Goal: Task Accomplishment & Management: Complete application form

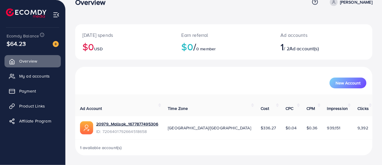
scroll to position [7, 0]
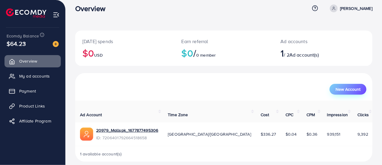
click at [344, 91] on span "New Account" at bounding box center [348, 89] width 25 height 4
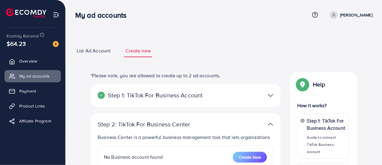
select select
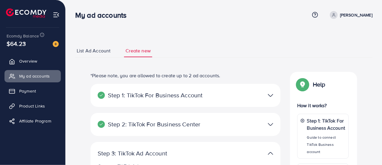
click at [97, 55] on link "List Ad Account" at bounding box center [93, 50] width 37 height 13
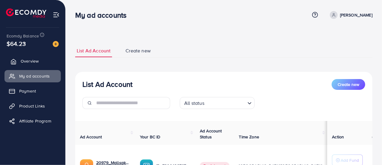
click at [26, 59] on span "Overview" at bounding box center [30, 61] width 18 height 6
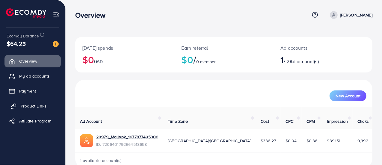
click at [44, 106] on span "Product Links" at bounding box center [34, 106] width 26 height 6
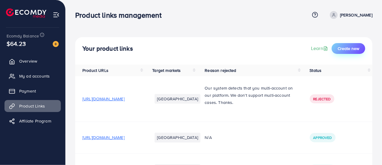
click at [346, 49] on span "Create new" at bounding box center [349, 49] width 22 height 6
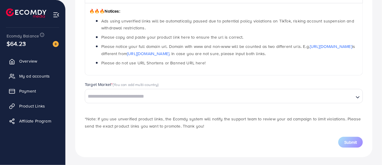
scroll to position [99, 0]
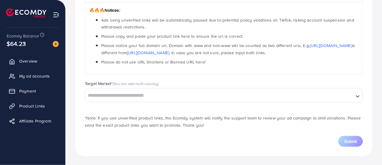
click at [214, 99] on input "Search for option" at bounding box center [220, 95] width 268 height 9
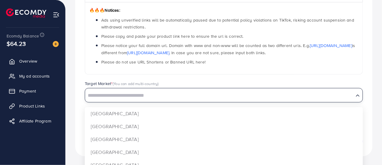
click at [214, 99] on input "Search for option" at bounding box center [220, 95] width 268 height 9
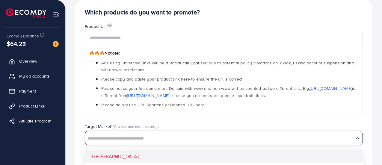
scroll to position [60, 0]
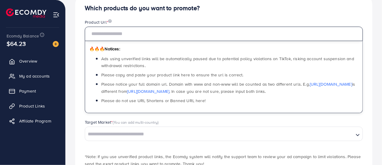
click at [150, 34] on input "text" at bounding box center [224, 34] width 278 height 14
paste input "**********"
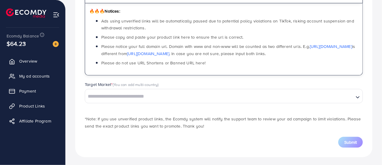
scroll to position [99, 0]
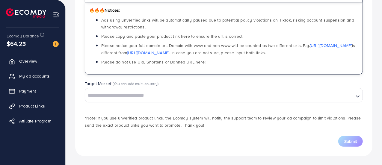
type input "**********"
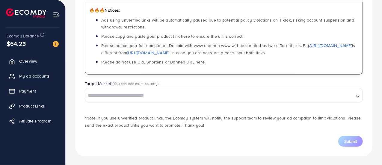
click at [166, 99] on input "Search for option" at bounding box center [220, 95] width 268 height 9
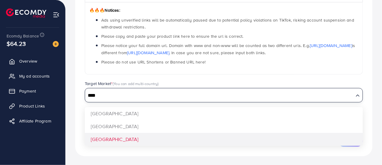
type input "****"
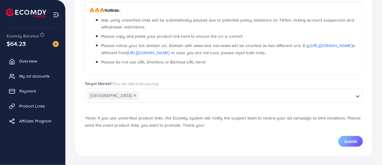
click at [120, 137] on div "**********" at bounding box center [223, 56] width 297 height 200
click at [356, 141] on span "Submit" at bounding box center [350, 141] width 13 height 6
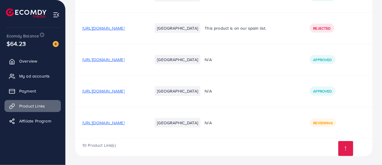
scroll to position [273, 0]
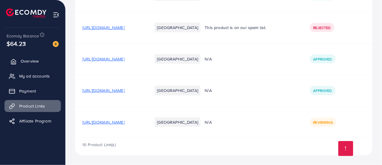
click at [27, 59] on span "Overview" at bounding box center [30, 61] width 18 height 6
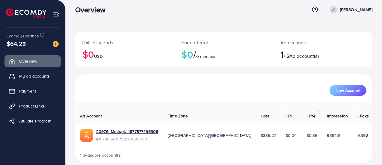
scroll to position [7, 0]
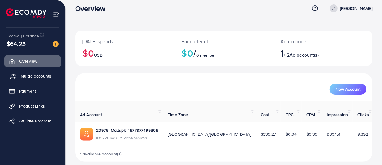
click at [15, 73] on link "My ad accounts" at bounding box center [32, 76] width 56 height 12
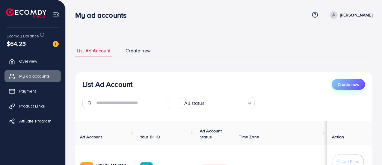
click at [343, 83] on span "Create new" at bounding box center [349, 85] width 22 height 6
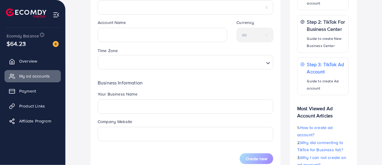
scroll to position [240, 0]
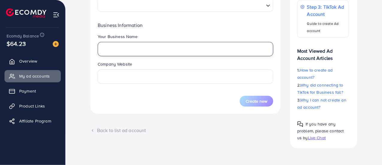
click at [180, 53] on input "text" at bounding box center [186, 49] width 176 height 14
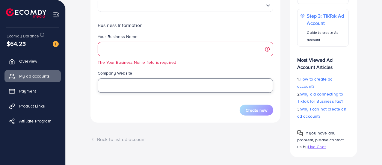
click at [158, 77] on fieldset "Company Website" at bounding box center [186, 81] width 176 height 23
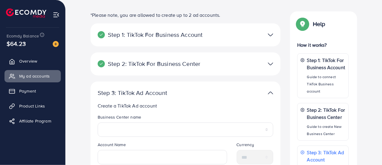
scroll to position [0, 0]
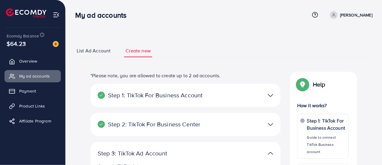
click at [98, 52] on span "List Ad Account" at bounding box center [94, 50] width 34 height 7
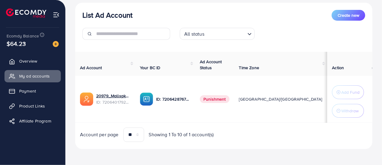
scroll to position [71, 0]
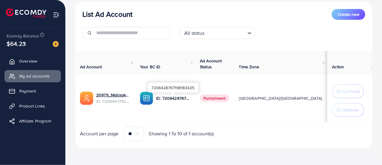
click at [162, 96] on p "ID: 7206428767198183425" at bounding box center [173, 98] width 34 height 7
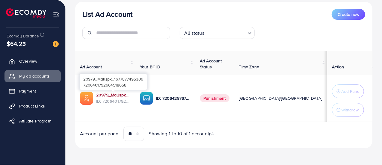
click at [106, 93] on link "20979_Mallspk_1677877495306" at bounding box center [113, 95] width 34 height 6
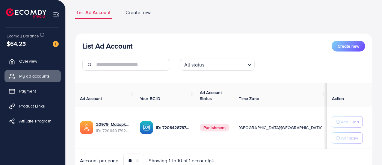
scroll to position [66, 0]
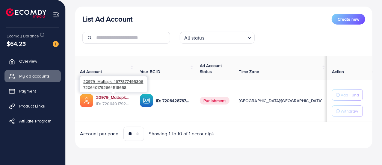
click at [112, 96] on link "20979_Mallspk_1677877495306" at bounding box center [113, 97] width 34 height 6
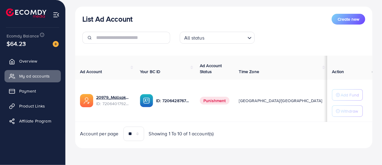
drag, startPoint x: 164, startPoint y: 93, endPoint x: 154, endPoint y: 72, distance: 23.0
click at [154, 72] on span "Your BC ID" at bounding box center [150, 72] width 21 height 6
click at [171, 100] on p "ID: 7206428767198183425" at bounding box center [173, 100] width 34 height 7
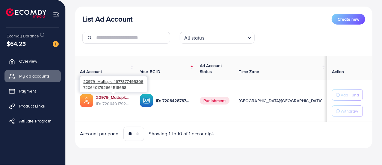
click at [118, 98] on link "20979_Mallspk_1677877495306" at bounding box center [113, 97] width 34 height 6
click at [107, 97] on link "20979_Mallspk_1677877495306" at bounding box center [113, 97] width 34 height 6
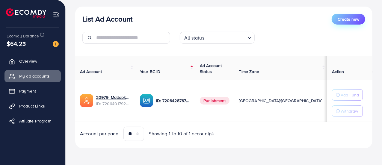
click at [348, 14] on button "Create new" at bounding box center [349, 19] width 34 height 11
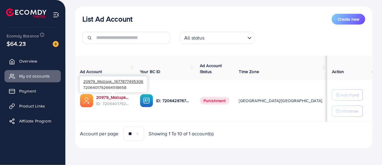
click at [101, 95] on link "20979_Mallspk_1677877495306" at bounding box center [113, 97] width 34 height 6
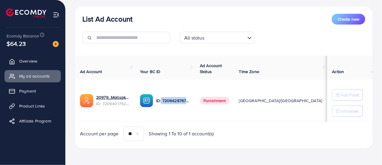
drag, startPoint x: 161, startPoint y: 100, endPoint x: 191, endPoint y: 99, distance: 29.4
click at [191, 99] on td "ID: 7206428767198183425" at bounding box center [165, 101] width 60 height 42
click at [30, 92] on span "Payment" at bounding box center [29, 91] width 17 height 6
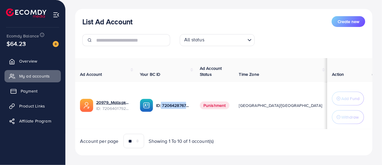
scroll to position [69, 0]
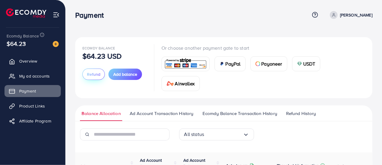
click at [96, 75] on span "Refund" at bounding box center [93, 74] width 13 height 6
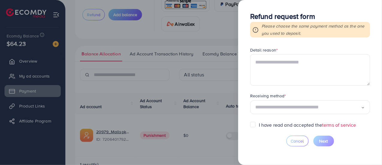
scroll to position [60, 0]
click at [275, 108] on input "Search for option" at bounding box center [308, 107] width 106 height 9
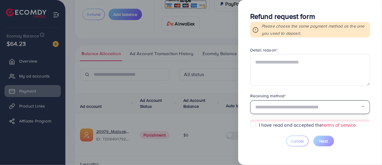
scroll to position [68, 0]
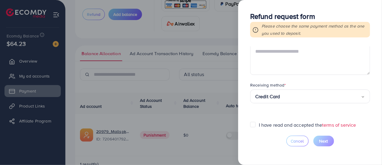
click at [275, 118] on form "Requested amount * $ Max Refund reason * Loading... Detail reason * Receiving m…" at bounding box center [310, 83] width 120 height 75
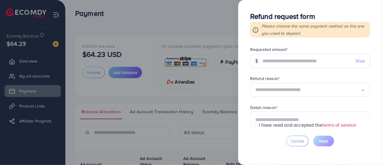
scroll to position [0, 0]
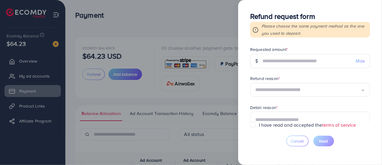
click at [361, 59] on span "Max" at bounding box center [360, 61] width 9 height 7
type input "*****"
click at [311, 95] on div "Loading..." at bounding box center [310, 90] width 120 height 14
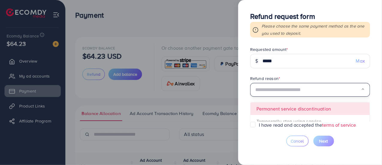
click at [292, 97] on span "Loading... Permanent service discontinuation Temporarily stop using service Oth…" at bounding box center [310, 90] width 120 height 14
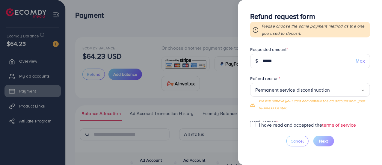
click at [197, 19] on div at bounding box center [191, 82] width 382 height 165
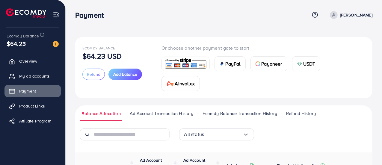
click at [342, 18] on p "[PERSON_NAME]" at bounding box center [356, 14] width 32 height 7
click at [332, 31] on link "Profile" at bounding box center [343, 35] width 57 height 13
select select "********"
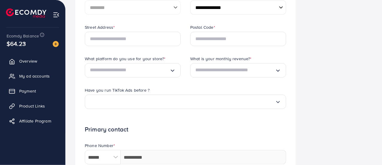
scroll to position [240, 0]
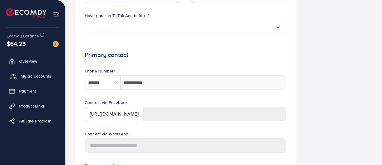
click at [43, 75] on span "My ad accounts" at bounding box center [36, 76] width 31 height 6
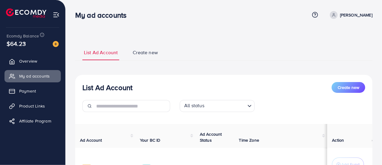
click at [146, 50] on span "Create new" at bounding box center [145, 52] width 25 height 7
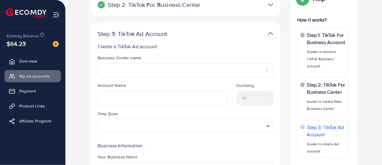
scroll to position [90, 0]
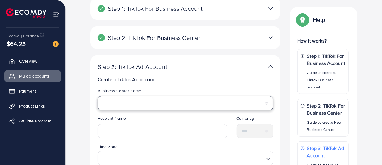
click at [142, 96] on select "*******" at bounding box center [186, 103] width 176 height 14
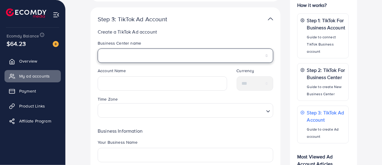
scroll to position [120, 0]
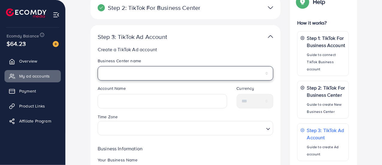
click at [142, 73] on select "*******" at bounding box center [186, 73] width 176 height 14
click at [135, 74] on select "*******" at bounding box center [186, 73] width 176 height 14
click at [136, 73] on select "*******" at bounding box center [186, 73] width 176 height 14
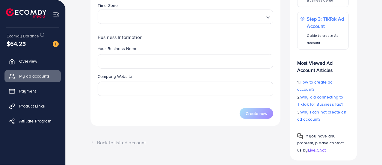
scroll to position [244, 0]
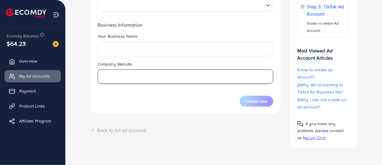
click at [132, 72] on input "text" at bounding box center [186, 77] width 176 height 14
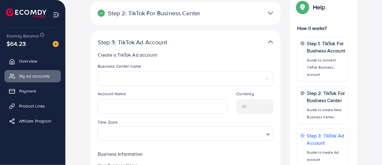
scroll to position [124, 0]
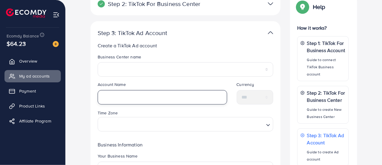
click at [142, 94] on input "text" at bounding box center [163, 97] width 130 height 14
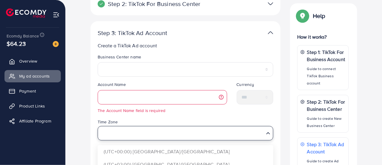
click at [165, 124] on div "Time Zone Loading... (UTC+00:00) [GEOGRAPHIC_DATA]/[GEOGRAPHIC_DATA] (UTC+02:00…" at bounding box center [186, 129] width 176 height 22
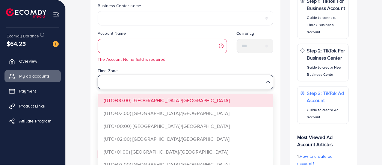
scroll to position [214, 0]
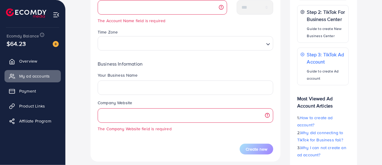
click at [81, 51] on div "*Please note, you are allowed to create up to 2 ad accounts. Step 1: TikTok For…" at bounding box center [223, 28] width 307 height 335
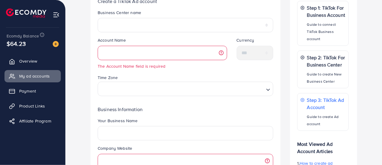
scroll to position [64, 0]
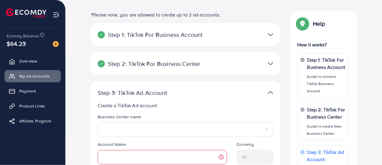
click at [201, 61] on p "Step 2: TikTok For Business Center" at bounding box center [155, 63] width 114 height 7
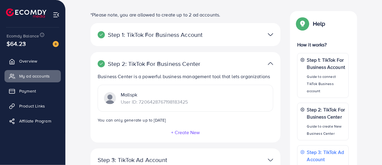
click at [206, 36] on p "Step 1: TikTok For Business Account" at bounding box center [155, 34] width 114 height 7
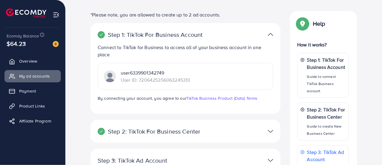
drag, startPoint x: 193, startPoint y: 80, endPoint x: 140, endPoint y: 82, distance: 53.4
click at [140, 82] on div "user6339901342749 User ID: 7206425356063245313" at bounding box center [186, 76] width 176 height 27
copy p "7206425356063245313"
click at [212, 133] on div "Step 2: TikTok For Business Center" at bounding box center [155, 131] width 124 height 7
click at [264, 131] on div at bounding box center [247, 131] width 62 height 9
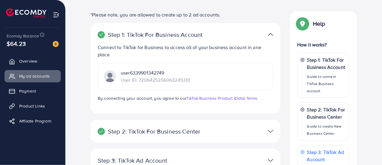
click at [252, 131] on div at bounding box center [247, 131] width 62 height 9
click at [268, 130] on div at bounding box center [247, 131] width 62 height 9
click at [267, 132] on div at bounding box center [247, 131] width 62 height 9
click at [270, 32] on img at bounding box center [270, 34] width 5 height 9
click at [270, 34] on img at bounding box center [270, 34] width 5 height 9
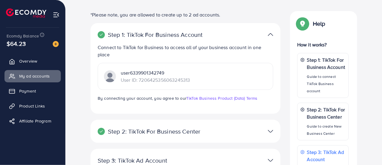
click at [233, 31] on div at bounding box center [247, 34] width 62 height 9
click at [192, 39] on div "Step 1: TikTok For Business Account Connect to TikTok for Business to access al…" at bounding box center [186, 68] width 190 height 91
click at [85, 8] on div "List Ad Account Create new *Please note, you are allowed to create up to 2 ad a…" at bounding box center [223, 138] width 297 height 314
click at [45, 76] on span "My ad accounts" at bounding box center [36, 76] width 31 height 6
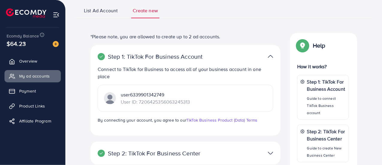
scroll to position [60, 0]
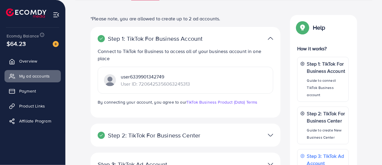
click at [269, 136] on img at bounding box center [270, 135] width 5 height 9
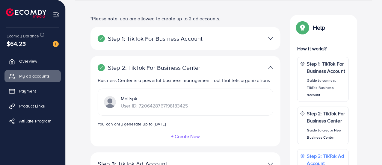
click at [198, 44] on div "Step 1: TikTok For Business Account Connect to TikTok for Business to access al…" at bounding box center [186, 38] width 190 height 23
click at [269, 39] on img at bounding box center [270, 38] width 5 height 9
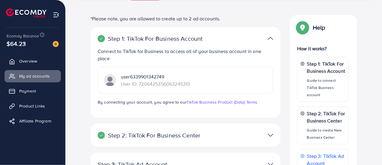
click at [268, 136] on div at bounding box center [247, 135] width 62 height 9
click at [270, 38] on img at bounding box center [270, 38] width 5 height 9
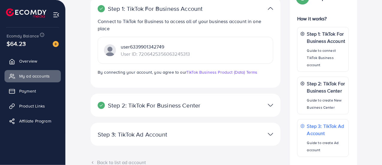
scroll to position [150, 0]
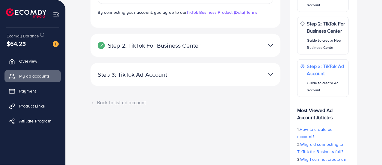
click at [267, 43] on div at bounding box center [247, 45] width 62 height 9
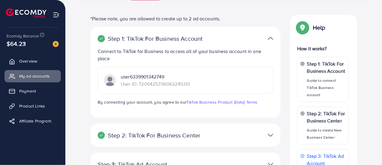
scroll to position [90, 0]
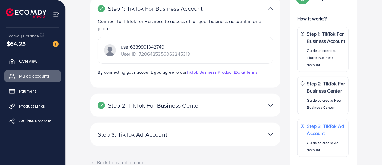
click at [213, 107] on div "Step 2: TikTok For Business Center" at bounding box center [155, 105] width 124 height 7
click at [266, 102] on div at bounding box center [247, 105] width 62 height 9
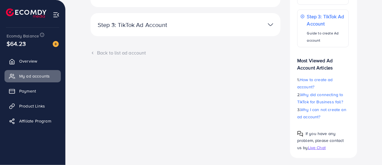
scroll to position [209, 0]
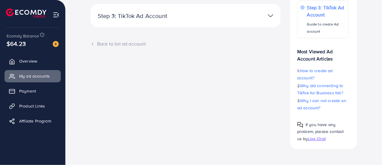
click at [98, 42] on div "Back to list ad account" at bounding box center [186, 43] width 190 height 7
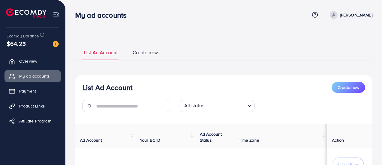
click at [138, 52] on span "Create new" at bounding box center [145, 52] width 25 height 7
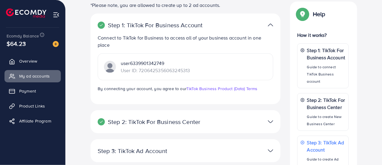
scroll to position [90, 0]
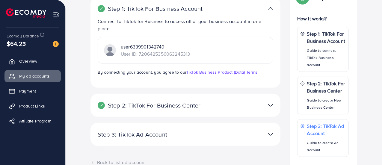
click at [270, 9] on img at bounding box center [270, 8] width 5 height 9
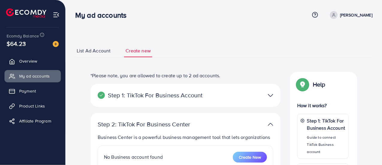
select select
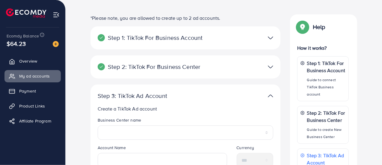
scroll to position [60, 0]
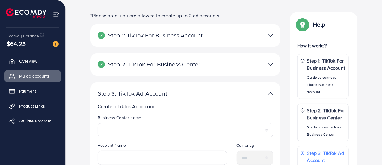
click at [267, 63] on div at bounding box center [247, 64] width 62 height 9
click at [246, 65] on div at bounding box center [247, 64] width 62 height 9
click at [270, 63] on img at bounding box center [270, 64] width 5 height 9
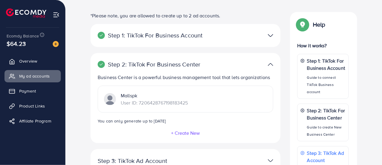
drag, startPoint x: 192, startPoint y: 103, endPoint x: 139, endPoint y: 107, distance: 52.6
click at [139, 107] on div "Mallspk User ID: 7206428767198183425" at bounding box center [186, 99] width 176 height 27
copy p "7206428767198183425"
click at [82, 94] on div "*Please note, you are allowed to create up to 2 ad accounts. Step 1: TikTok For…" at bounding box center [223, 153] width 307 height 283
click at [270, 36] on img at bounding box center [270, 35] width 5 height 9
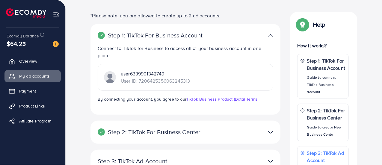
click at [270, 36] on img at bounding box center [270, 35] width 5 height 9
click at [270, 130] on img at bounding box center [270, 132] width 5 height 9
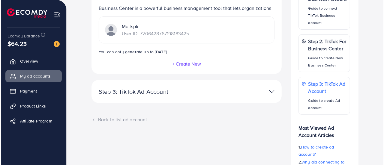
scroll to position [120, 0]
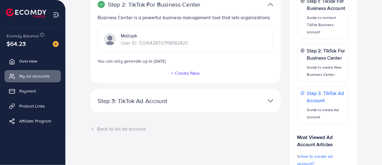
click at [185, 73] on button "+ Create New" at bounding box center [185, 72] width 29 height 5
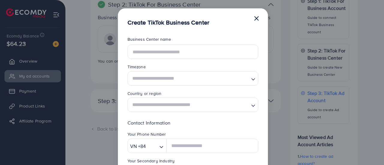
scroll to position [0, 0]
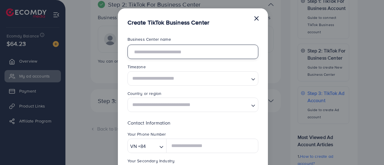
click at [179, 52] on input "text" at bounding box center [192, 52] width 131 height 14
type input "**********"
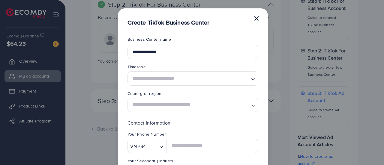
click at [152, 80] on input "Search for option" at bounding box center [189, 78] width 118 height 11
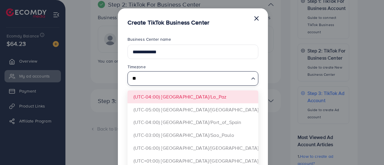
type input "*"
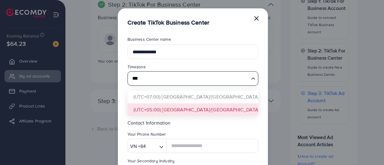
type input "***"
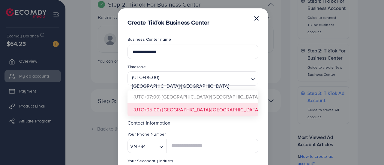
click at [183, 104] on form "**********" at bounding box center [192, 156] width 131 height 241
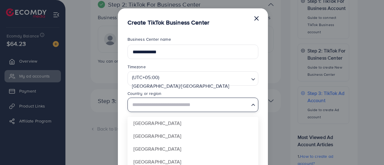
click at [183, 104] on input "Search for option" at bounding box center [189, 105] width 118 height 11
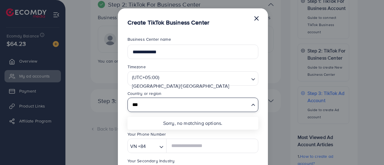
type input "********"
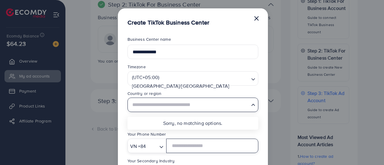
type input "**********"
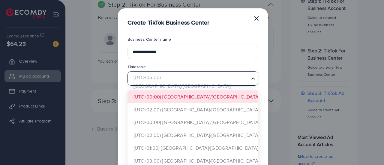
click at [164, 76] on div "(UTC+05:00) [GEOGRAPHIC_DATA]/[GEOGRAPHIC_DATA]" at bounding box center [190, 78] width 120 height 12
click at [164, 76] on input "Search for option" at bounding box center [189, 78] width 118 height 11
click at [166, 100] on form "**********" at bounding box center [192, 156] width 131 height 241
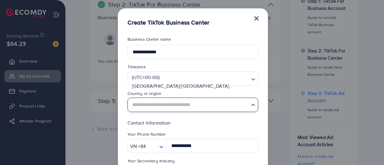
click at [169, 105] on input "Search for option" at bounding box center [189, 105] width 118 height 11
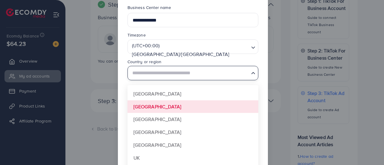
scroll to position [90, 0]
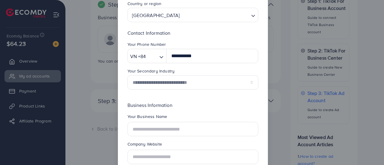
click at [144, 113] on form "**********" at bounding box center [192, 66] width 131 height 241
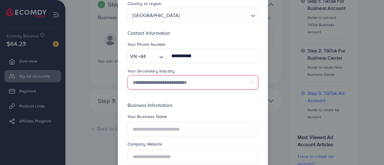
click at [159, 79] on select "**********" at bounding box center [192, 82] width 131 height 14
click at [158, 87] on select "**********" at bounding box center [192, 82] width 131 height 14
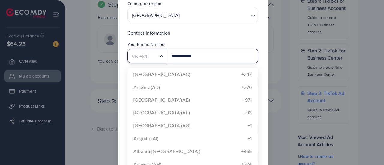
click at [153, 60] on input "Search for option" at bounding box center [142, 56] width 29 height 9
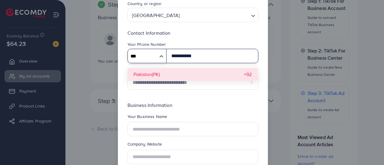
type input "***"
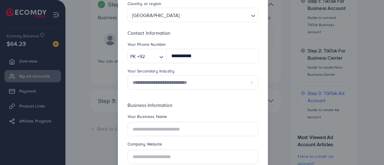
click at [156, 74] on div "**********" at bounding box center [192, 61] width 131 height 65
drag, startPoint x: 204, startPoint y: 58, endPoint x: 167, endPoint y: 58, distance: 36.9
click at [167, 58] on input "**********" at bounding box center [212, 56] width 92 height 14
type input "**********"
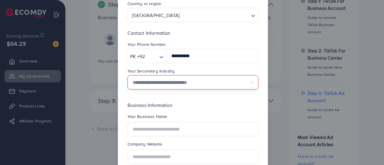
click at [156, 79] on select "**********" at bounding box center [192, 82] width 131 height 14
select select "******"
click at [127, 75] on select "**********" at bounding box center [192, 82] width 131 height 14
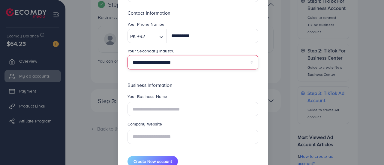
scroll to position [130, 0]
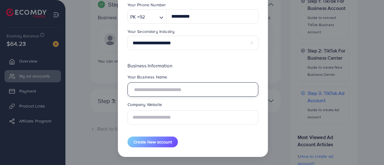
click at [166, 90] on input "text" at bounding box center [192, 89] width 131 height 14
type input "**********"
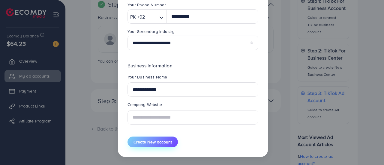
click at [146, 145] on button "Create New account" at bounding box center [152, 142] width 50 height 11
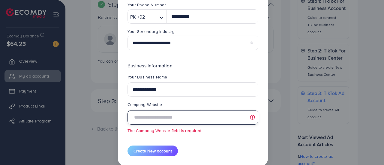
click at [159, 120] on input "text" at bounding box center [192, 117] width 131 height 14
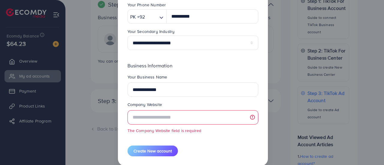
click at [293, 45] on div "**********" at bounding box center [192, 82] width 384 height 165
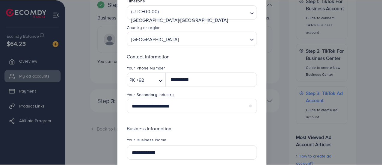
scroll to position [0, 0]
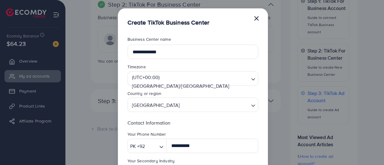
click at [257, 14] on button "×" at bounding box center [256, 18] width 6 height 12
select select
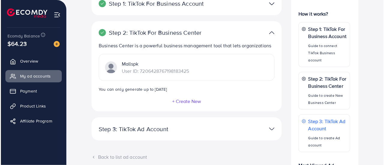
scroll to position [60, 0]
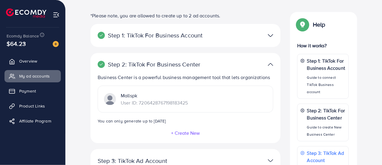
click at [185, 132] on button "+ Create New" at bounding box center [185, 132] width 29 height 5
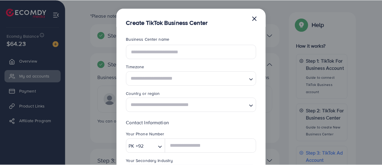
scroll to position [0, 0]
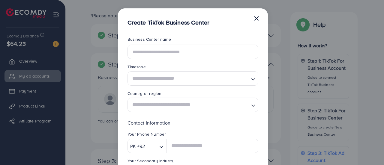
click at [255, 17] on button "×" at bounding box center [256, 18] width 6 height 12
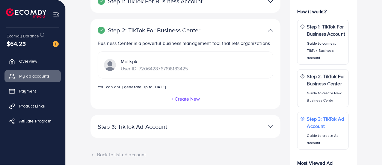
scroll to position [150, 0]
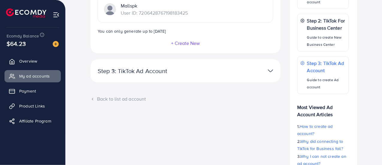
click at [275, 68] on div at bounding box center [247, 71] width 62 height 9
click at [267, 70] on div at bounding box center [247, 71] width 62 height 9
click at [224, 77] on div "Step 3: TikTok Ad Account Create a TikTok Ad account Business Center name *****…" at bounding box center [186, 70] width 190 height 23
click at [44, 64] on link "Overview" at bounding box center [32, 61] width 56 height 12
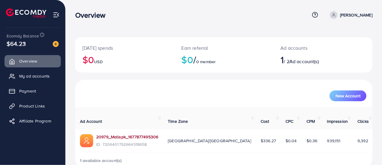
click at [136, 134] on link "20979_Mallspk_1677877495306" at bounding box center [127, 137] width 62 height 6
